Goal: Task Accomplishment & Management: Manage account settings

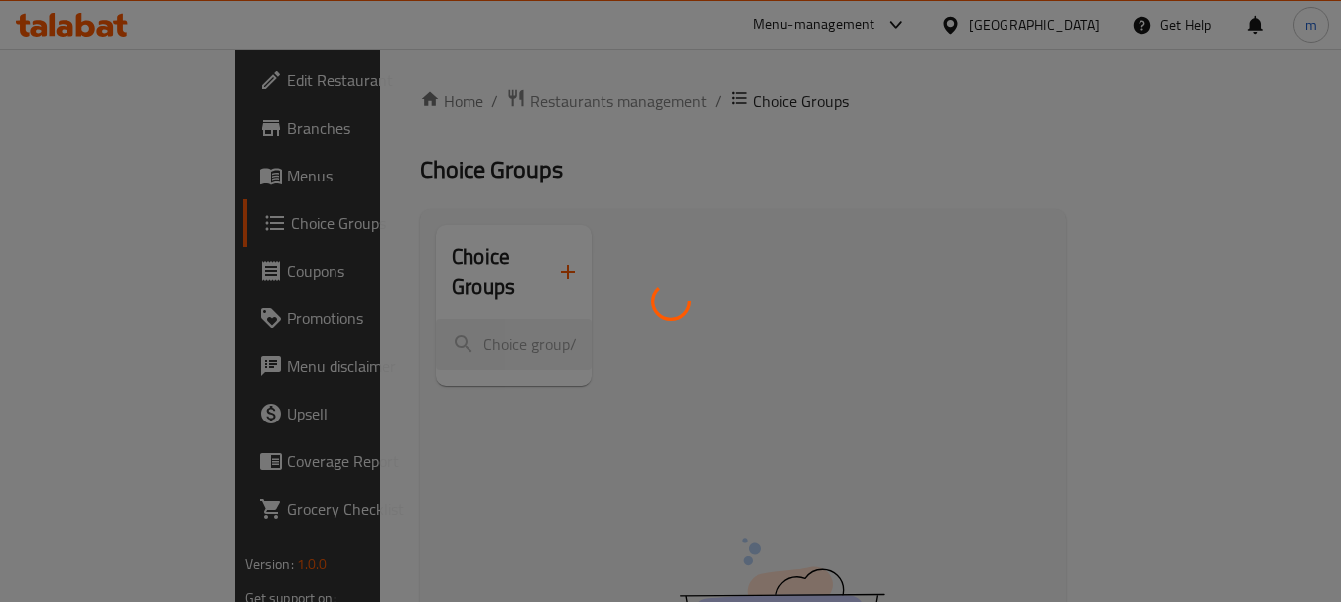
click at [80, 33] on div at bounding box center [670, 301] width 1341 height 602
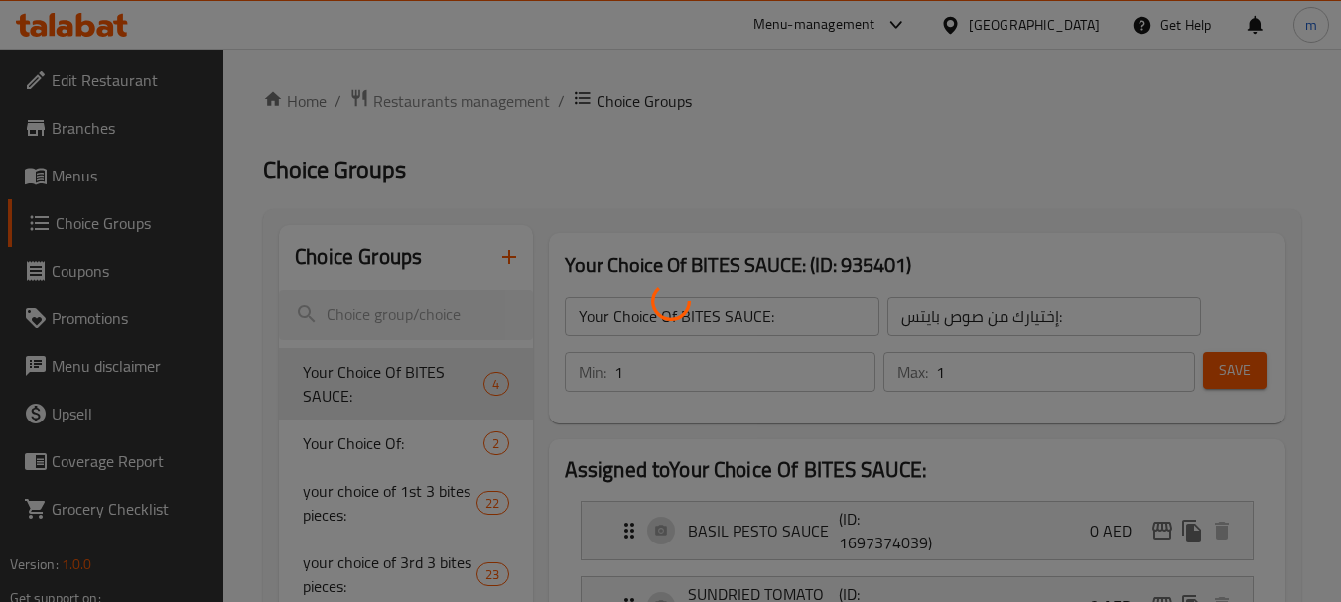
click at [94, 27] on div at bounding box center [670, 301] width 1341 height 602
click at [112, 26] on div at bounding box center [670, 301] width 1341 height 602
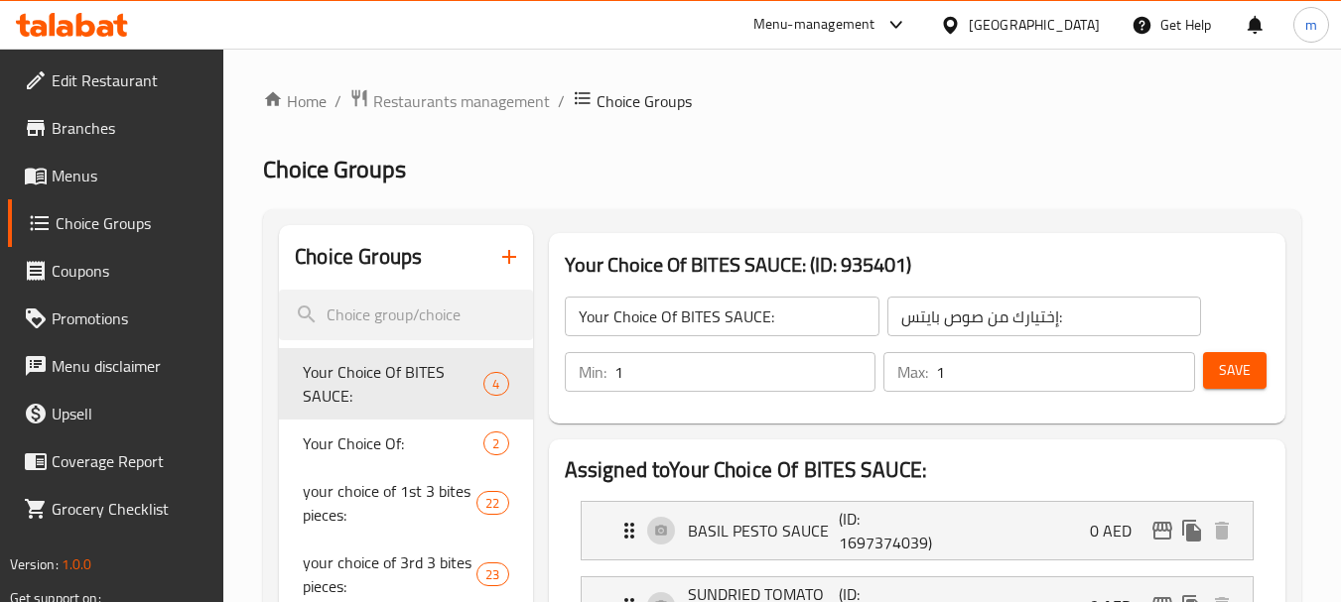
click at [106, 23] on div at bounding box center [670, 301] width 1341 height 602
click at [94, 22] on icon at bounding box center [72, 25] width 112 height 24
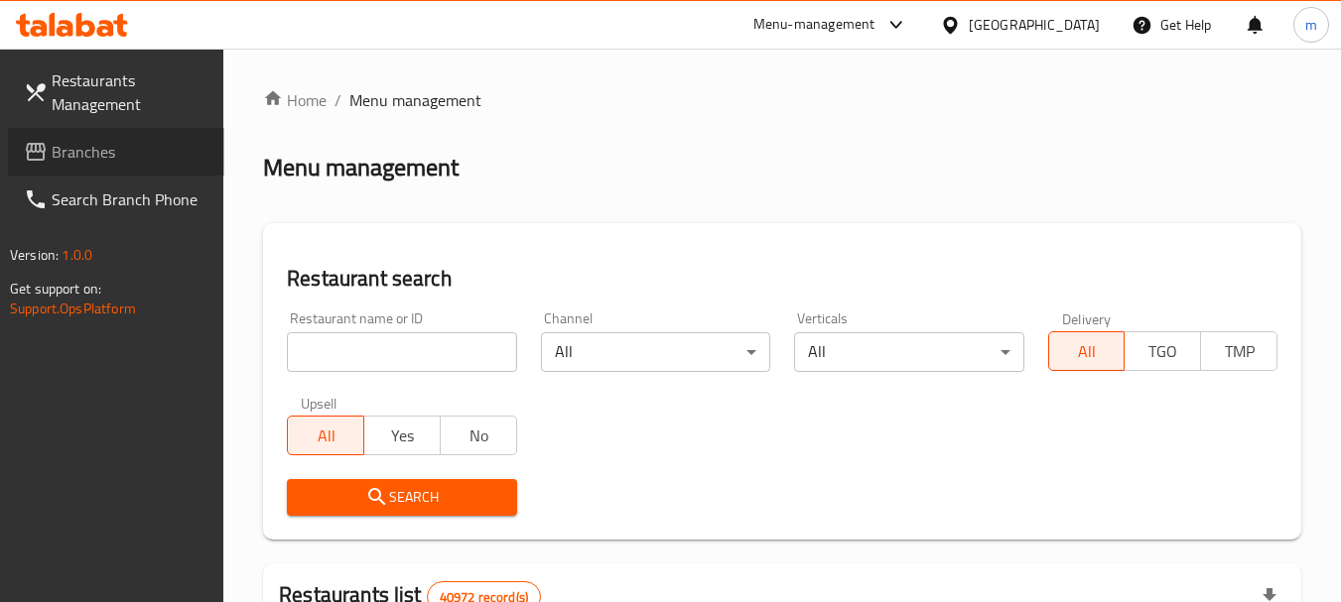
click at [70, 146] on span "Branches" at bounding box center [130, 152] width 157 height 24
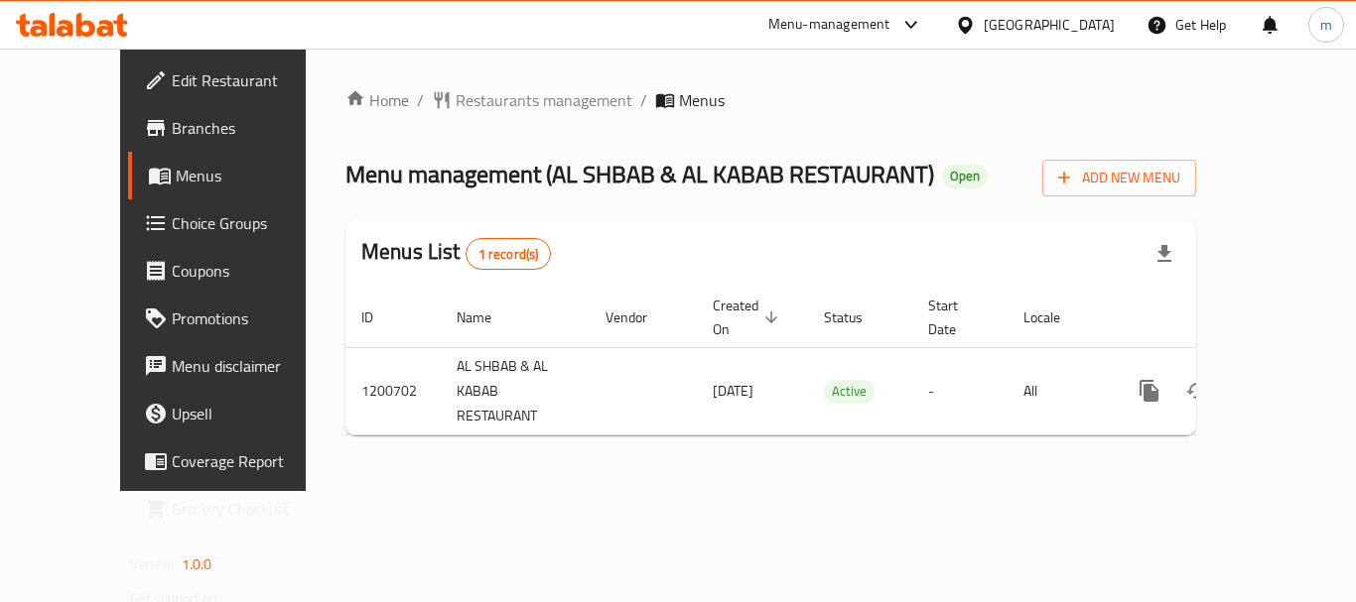
click at [172, 224] on span "Choice Groups" at bounding box center [251, 223] width 159 height 24
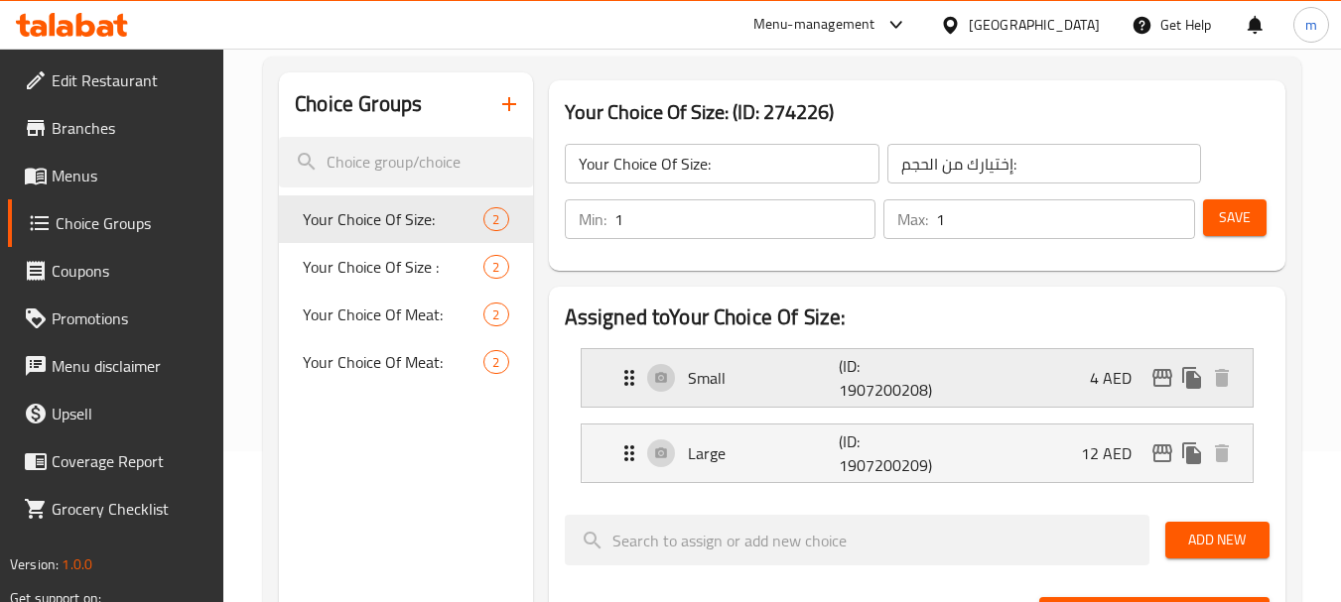
scroll to position [198, 0]
